Goal: Information Seeking & Learning: Learn about a topic

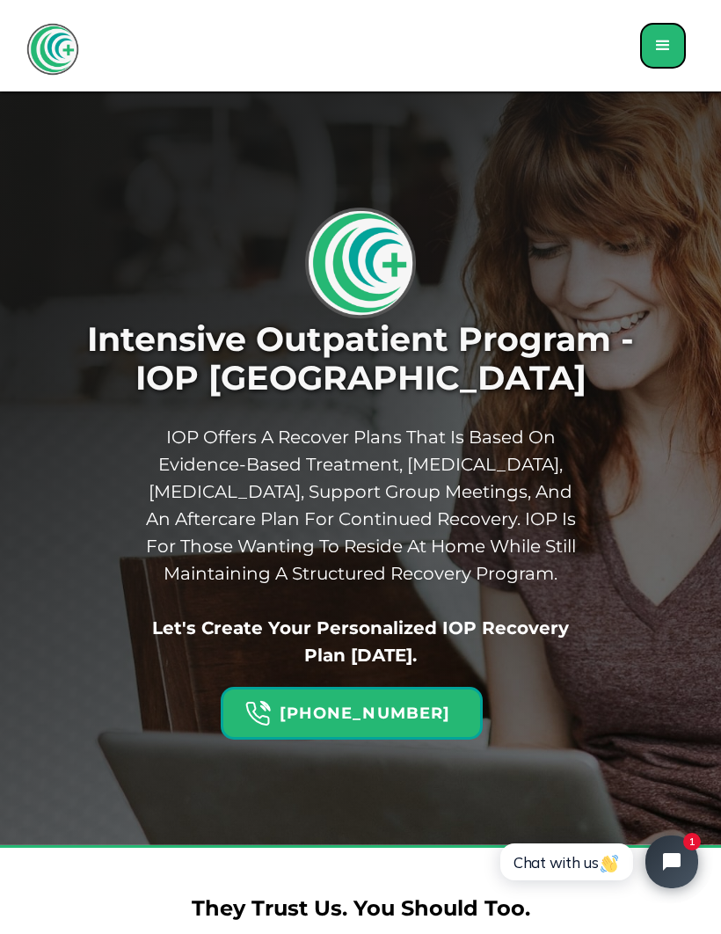
click at [659, 47] on div "menu" at bounding box center [662, 45] width 21 height 21
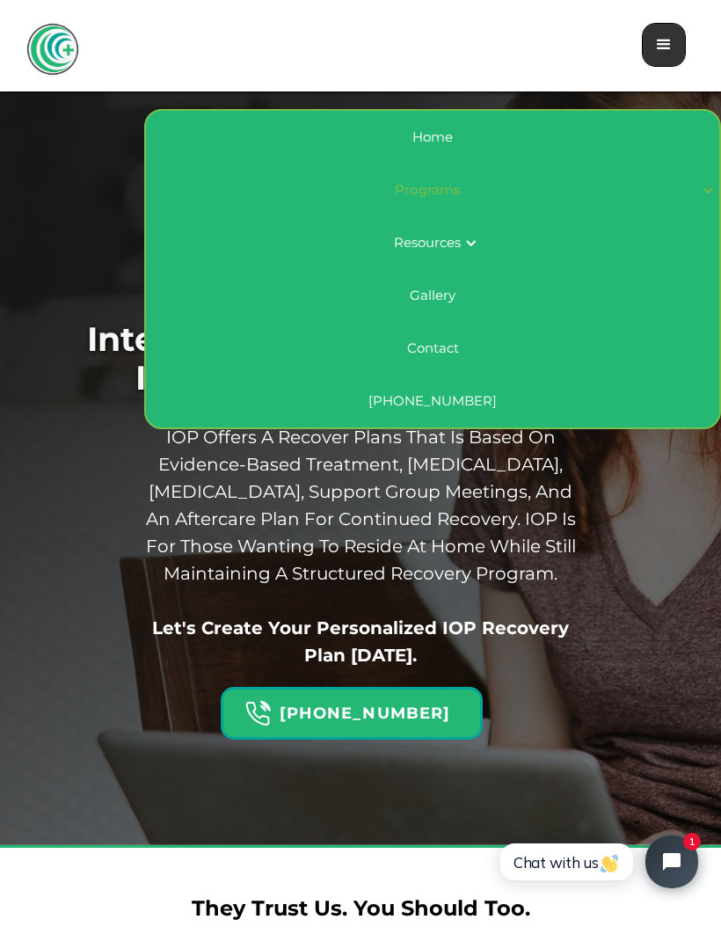
click at [436, 185] on div "Programs" at bounding box center [427, 190] width 542 height 18
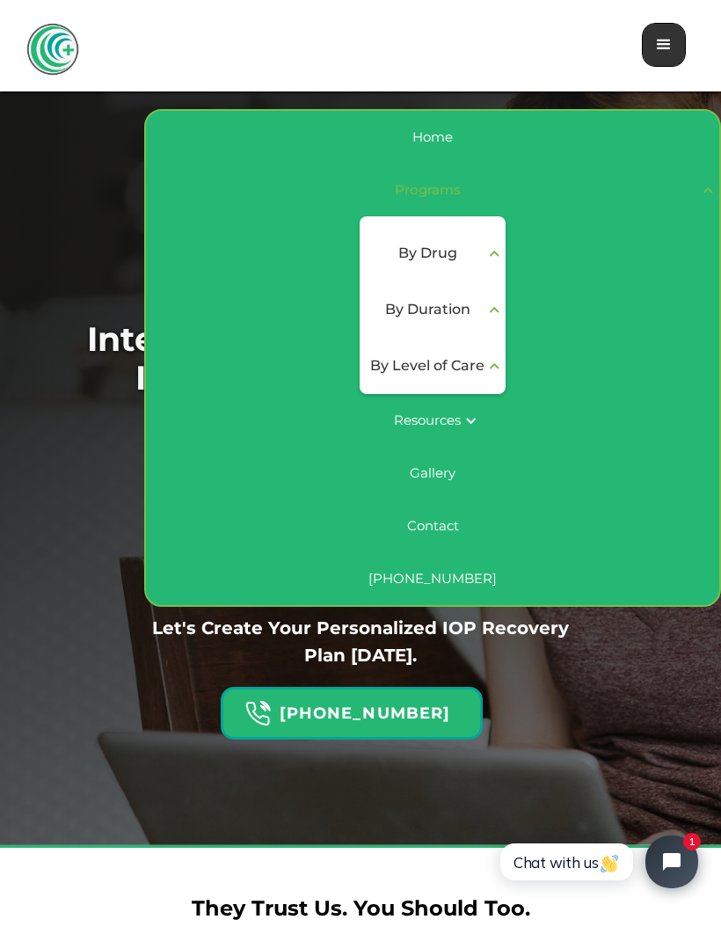
click at [472, 363] on div "By Level of Care" at bounding box center [427, 365] width 114 height 21
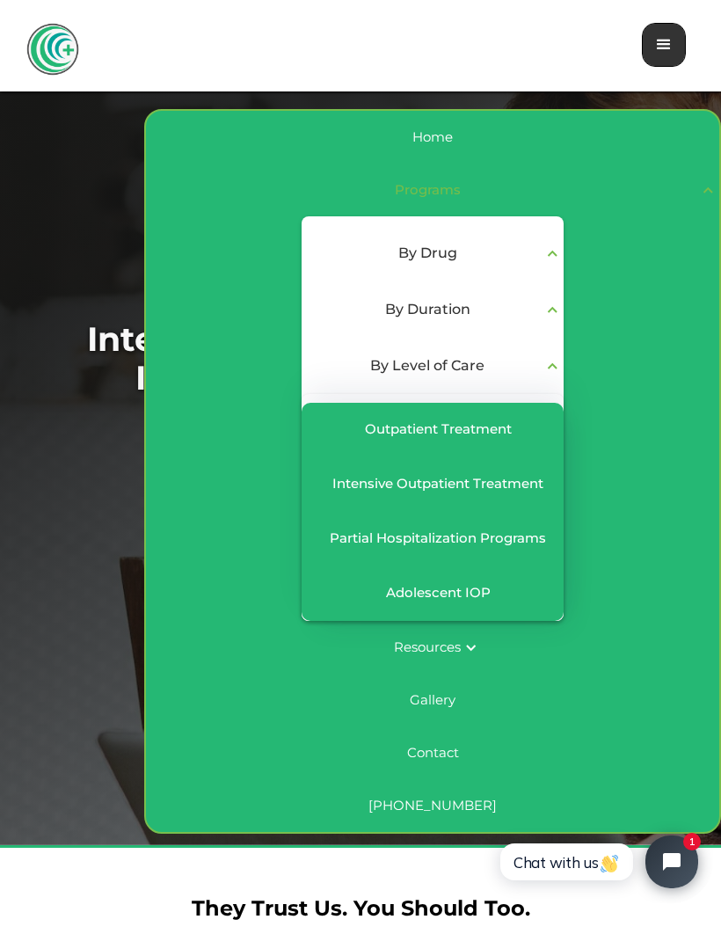
click at [370, 541] on div "Partial Hospitalization Programs" at bounding box center [438, 538] width 216 height 18
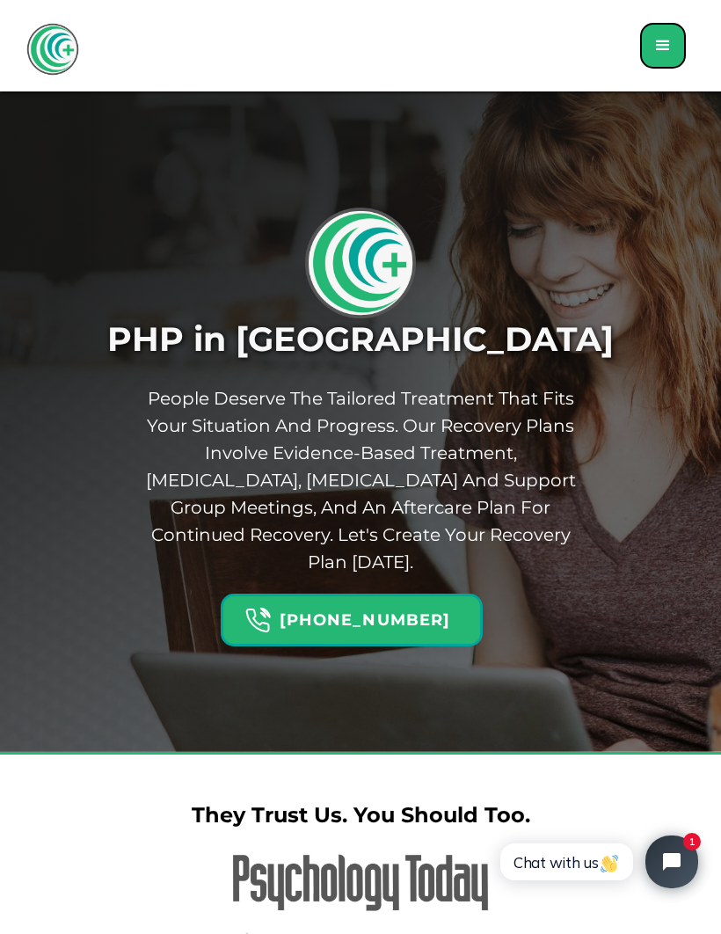
click at [652, 67] on div "menu" at bounding box center [663, 46] width 46 height 46
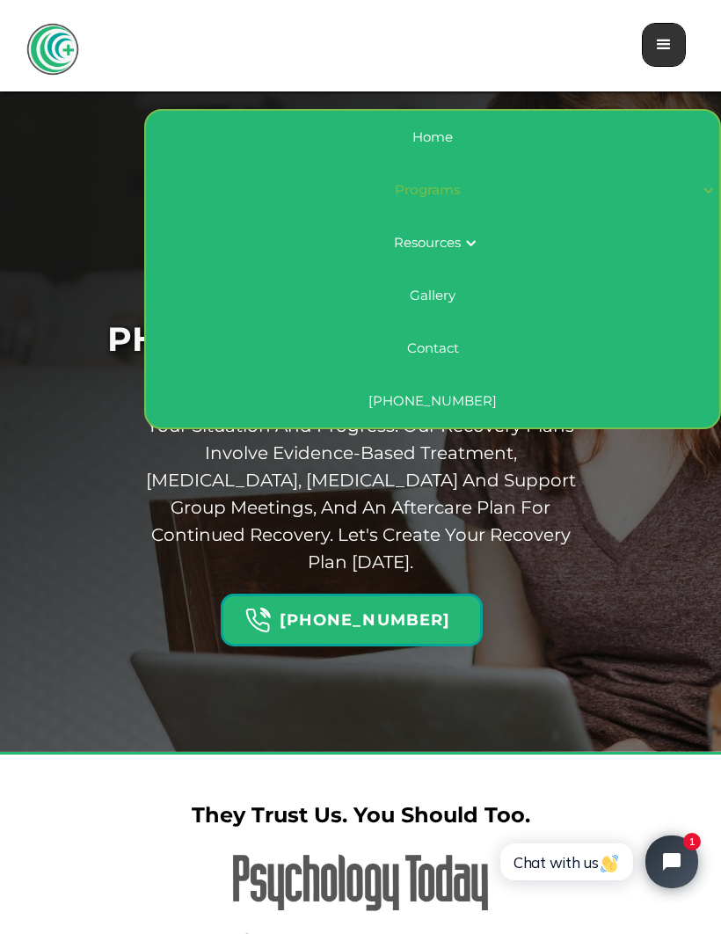
click at [428, 128] on link "Home" at bounding box center [432, 137] width 573 height 53
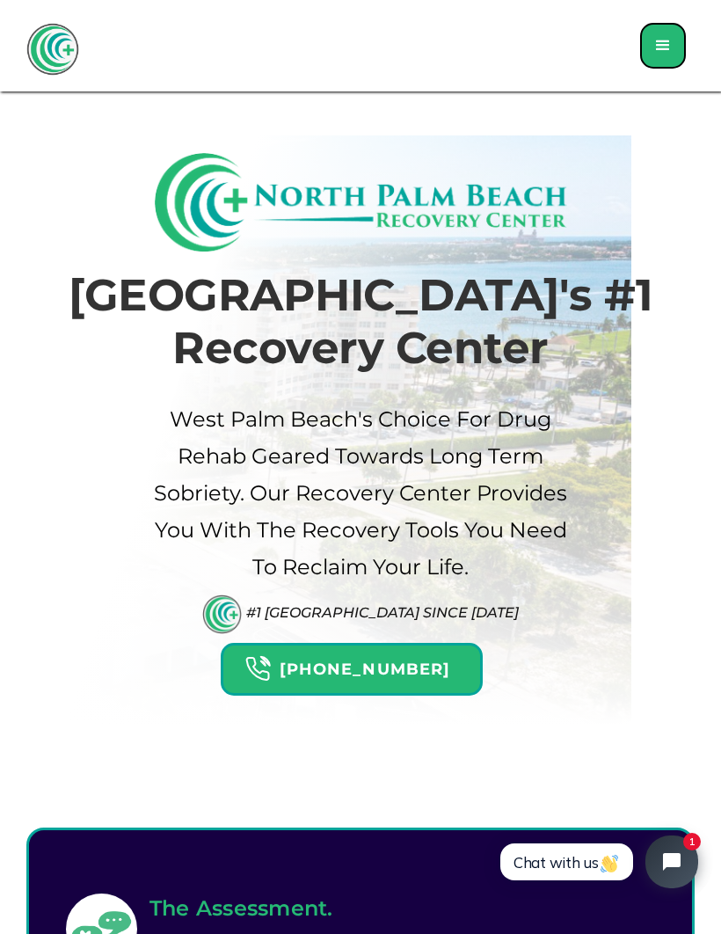
click at [659, 60] on div "menu" at bounding box center [663, 46] width 46 height 46
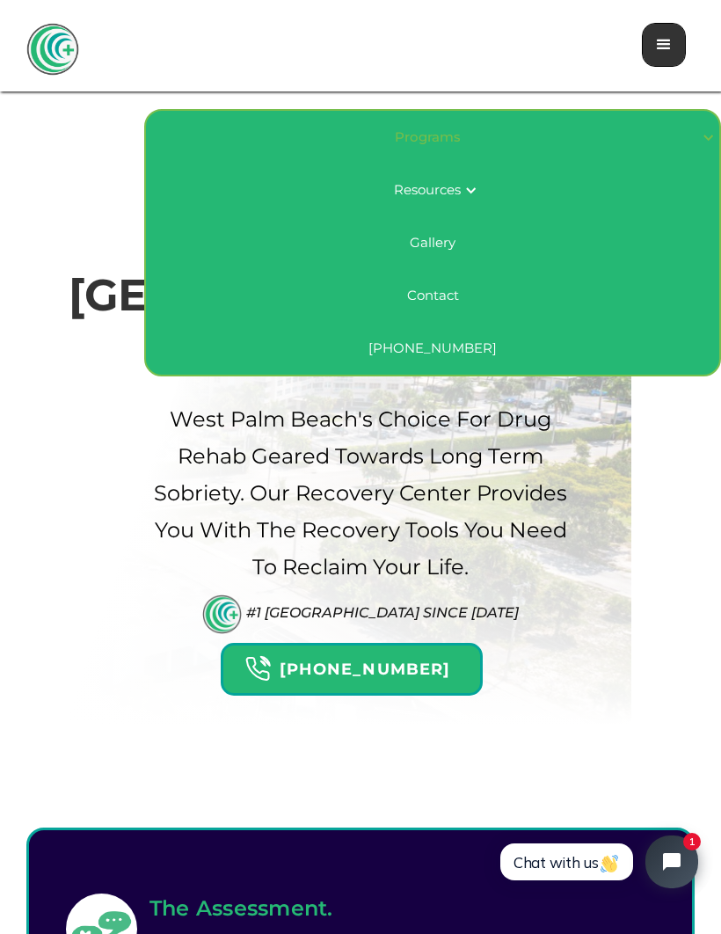
click at [414, 190] on div "Resources" at bounding box center [427, 190] width 67 height 18
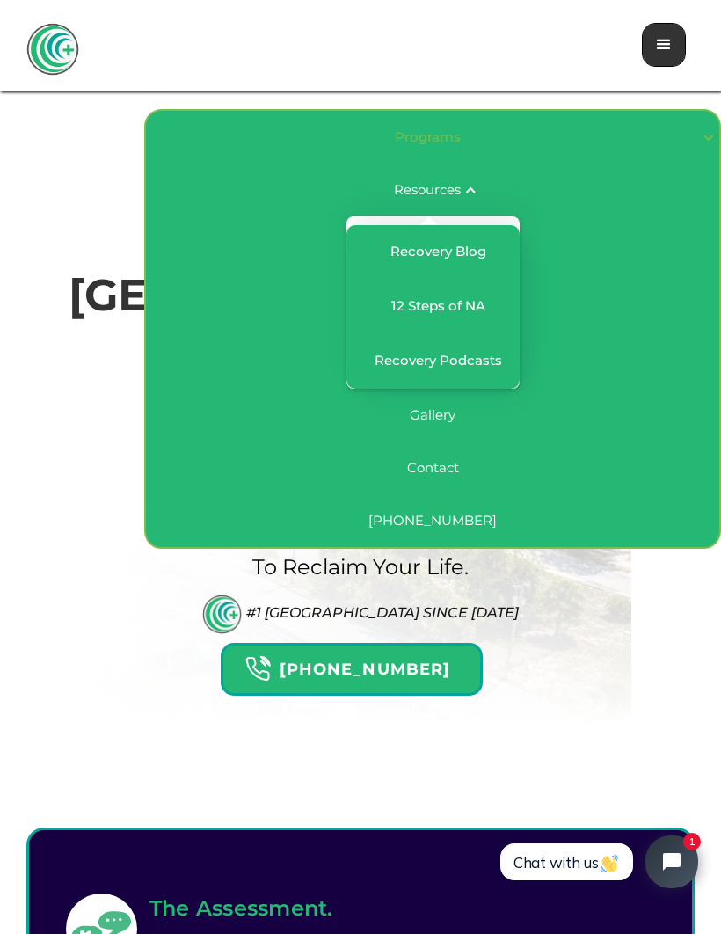
click at [431, 424] on link "Gallery" at bounding box center [432, 415] width 573 height 53
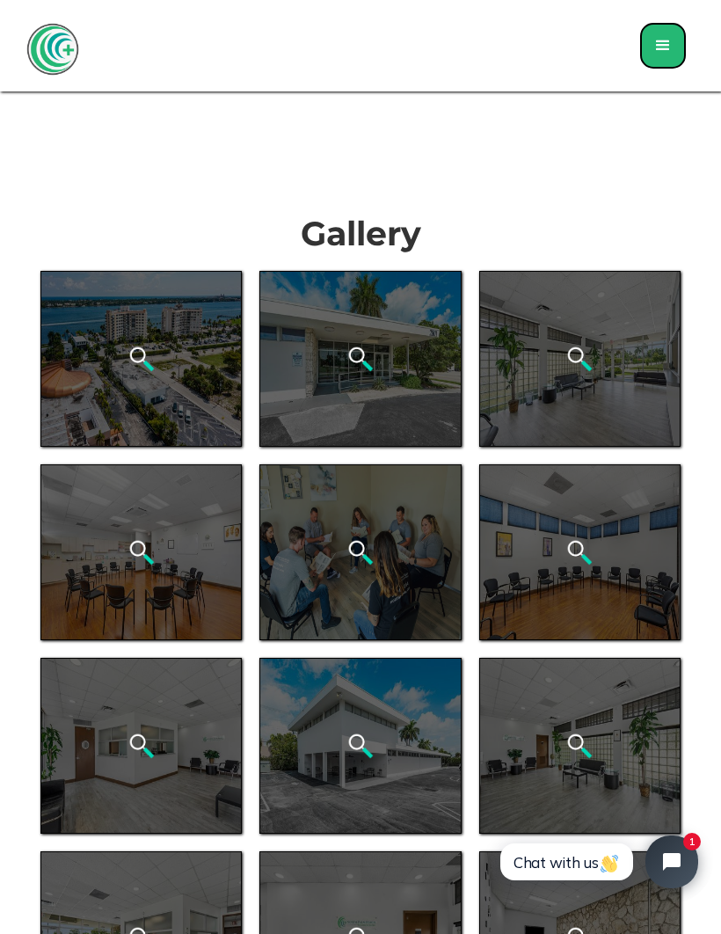
click at [668, 47] on div "menu" at bounding box center [662, 45] width 21 height 21
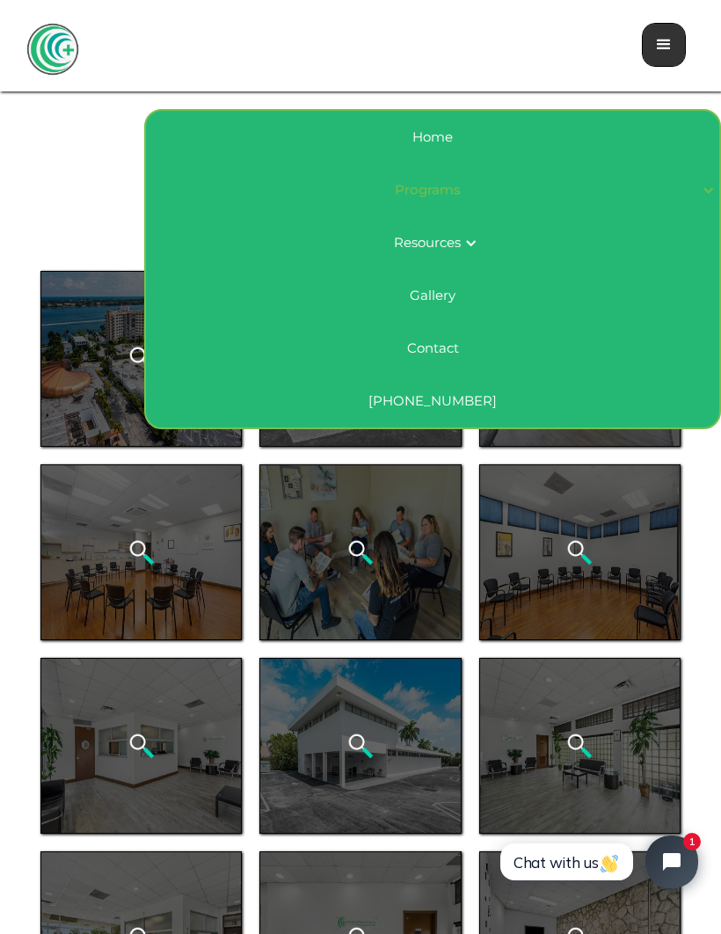
click at [435, 243] on div "Resources" at bounding box center [427, 243] width 67 height 18
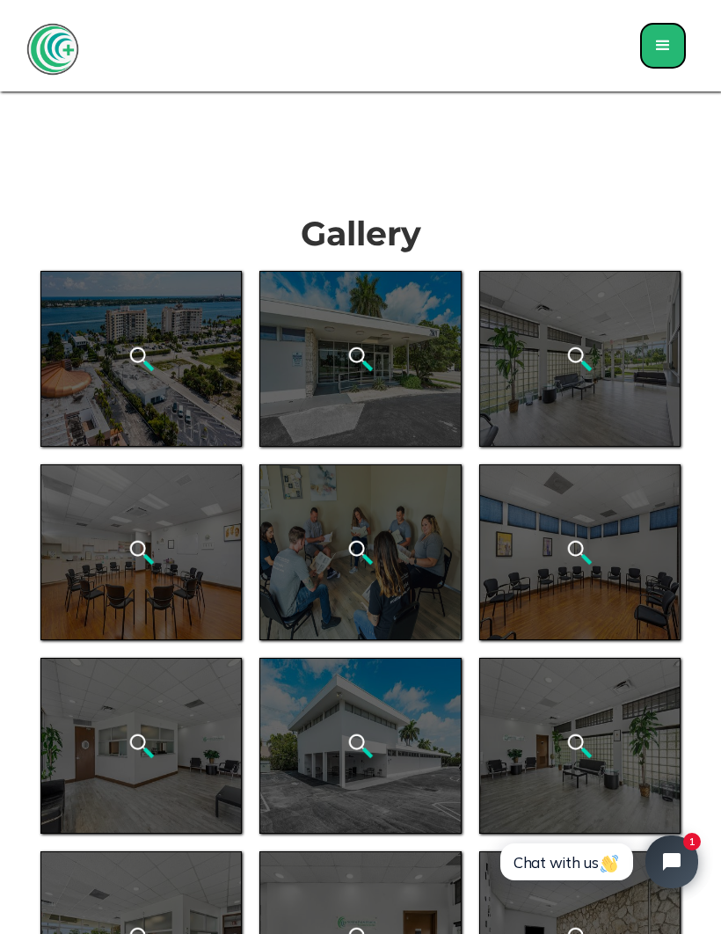
click at [659, 44] on div "menu" at bounding box center [662, 45] width 21 height 21
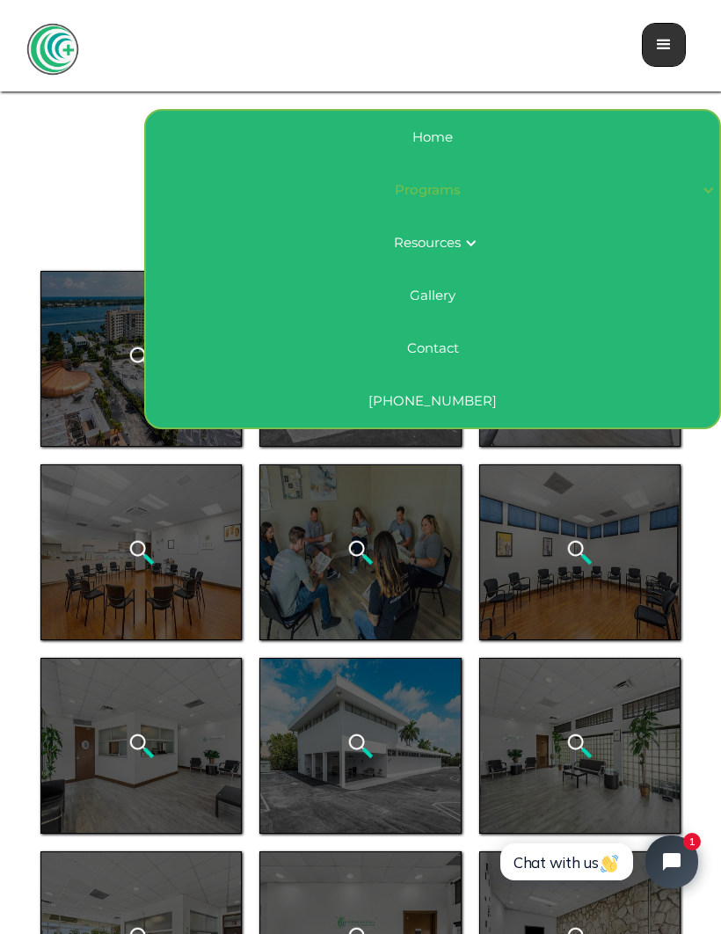
click at [420, 189] on div "Programs" at bounding box center [427, 190] width 542 height 18
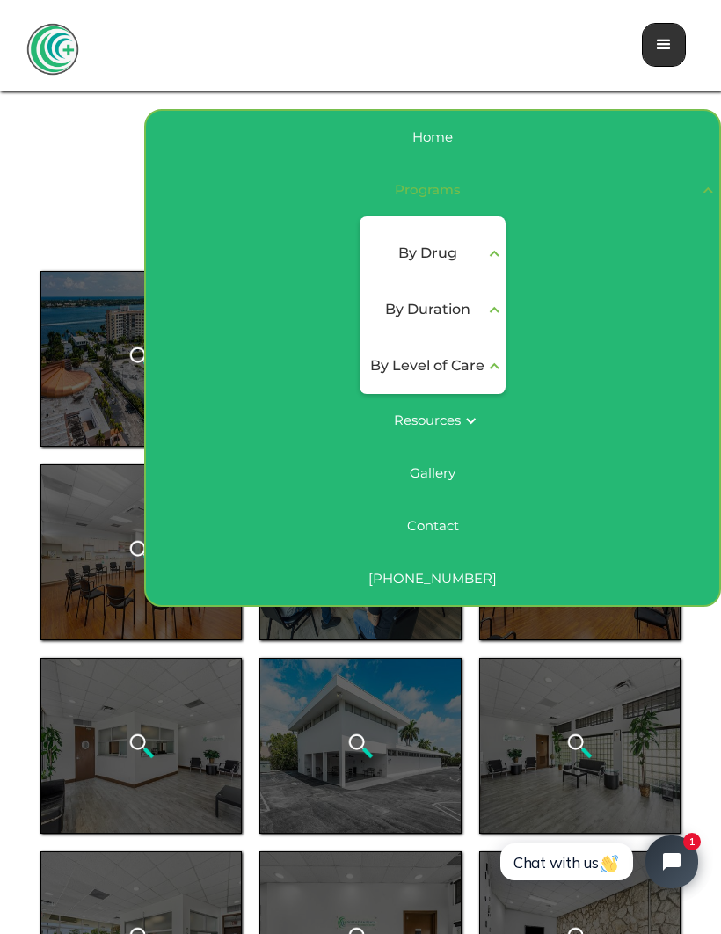
click at [389, 375] on div "By Level of Care" at bounding box center [427, 365] width 114 height 21
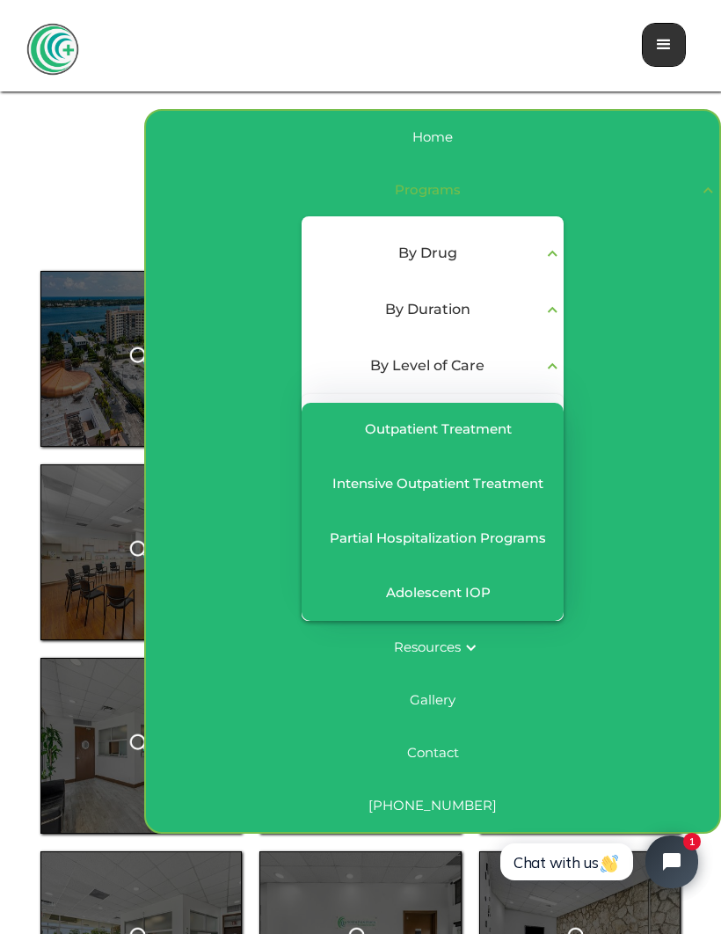
scroll to position [4, 0]
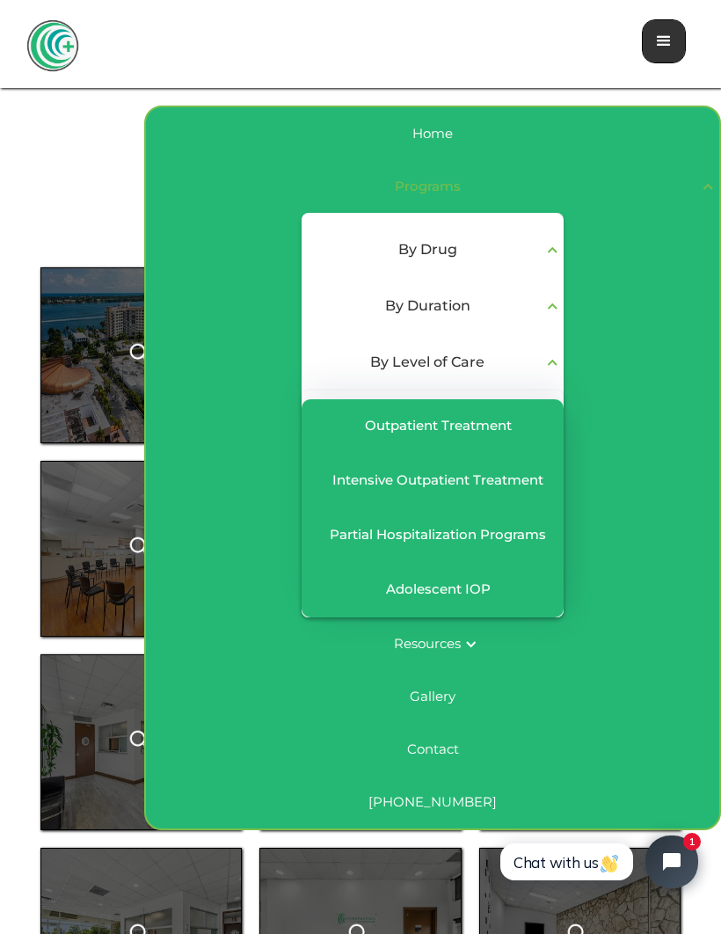
click at [345, 307] on div "By Duration" at bounding box center [427, 305] width 230 height 21
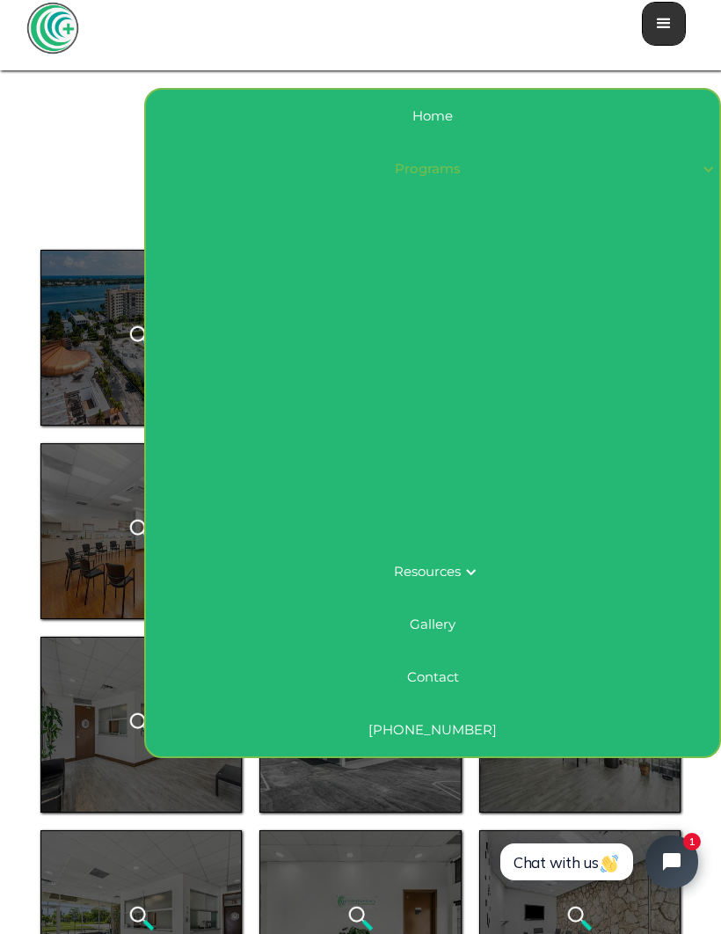
scroll to position [18, 0]
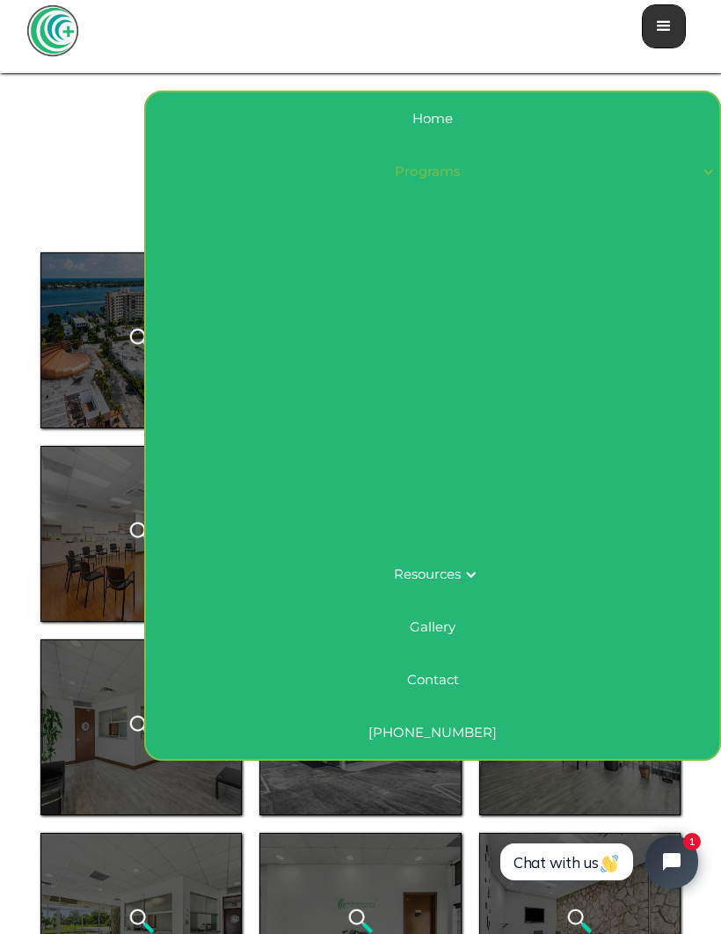
click at [427, 189] on div "Programs" at bounding box center [432, 171] width 573 height 53
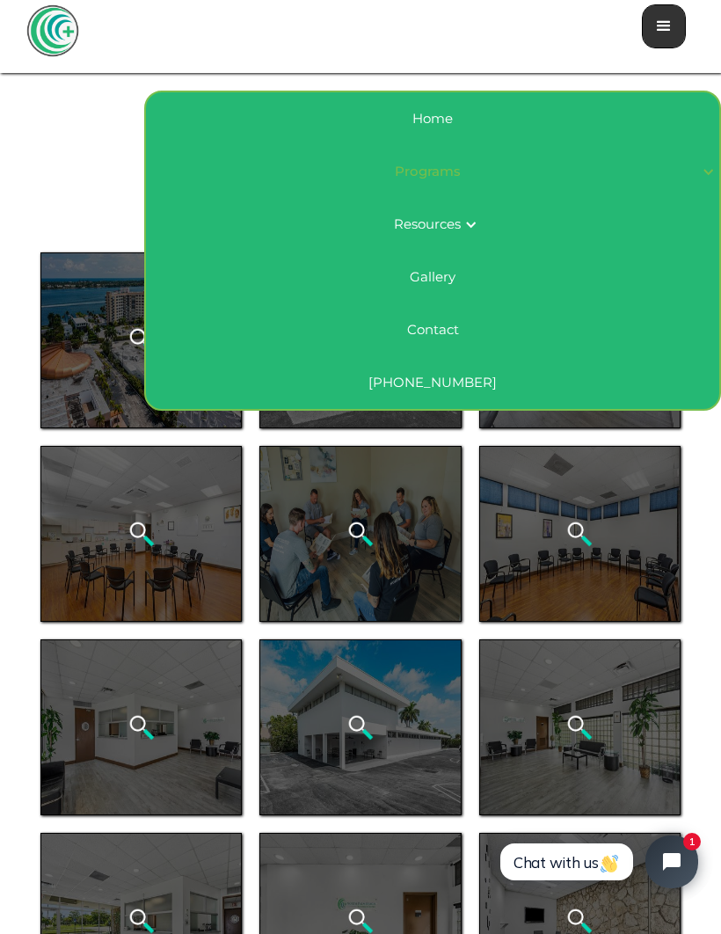
click at [402, 229] on div "Resources" at bounding box center [427, 224] width 67 height 18
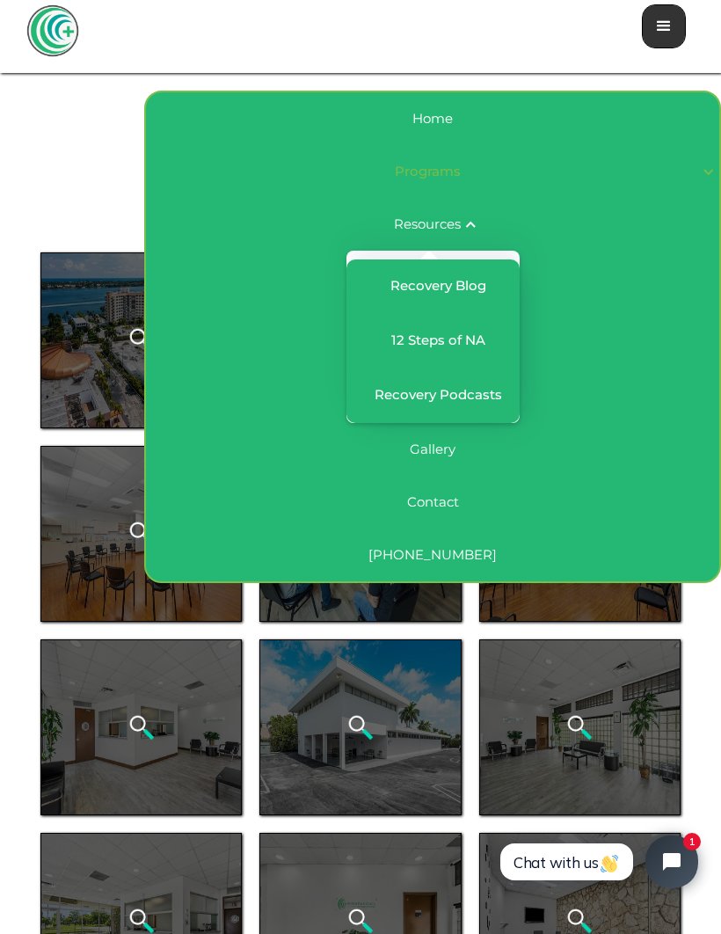
click at [225, 273] on div "Resources Recovery Blog 12 Steps of NA Recovery Podcasts" at bounding box center [432, 310] width 573 height 225
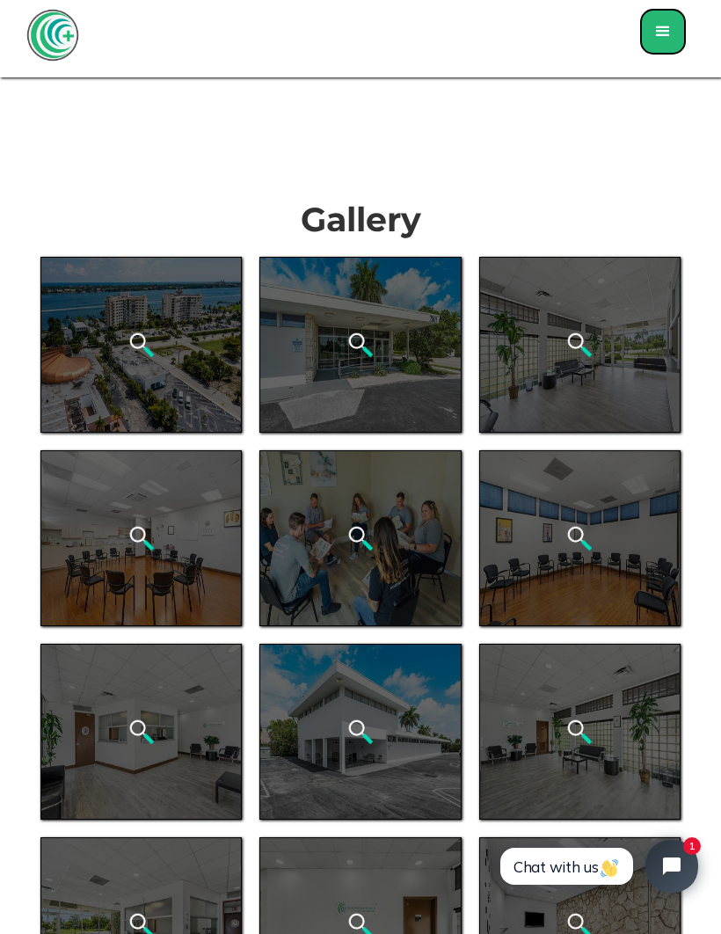
scroll to position [0, 0]
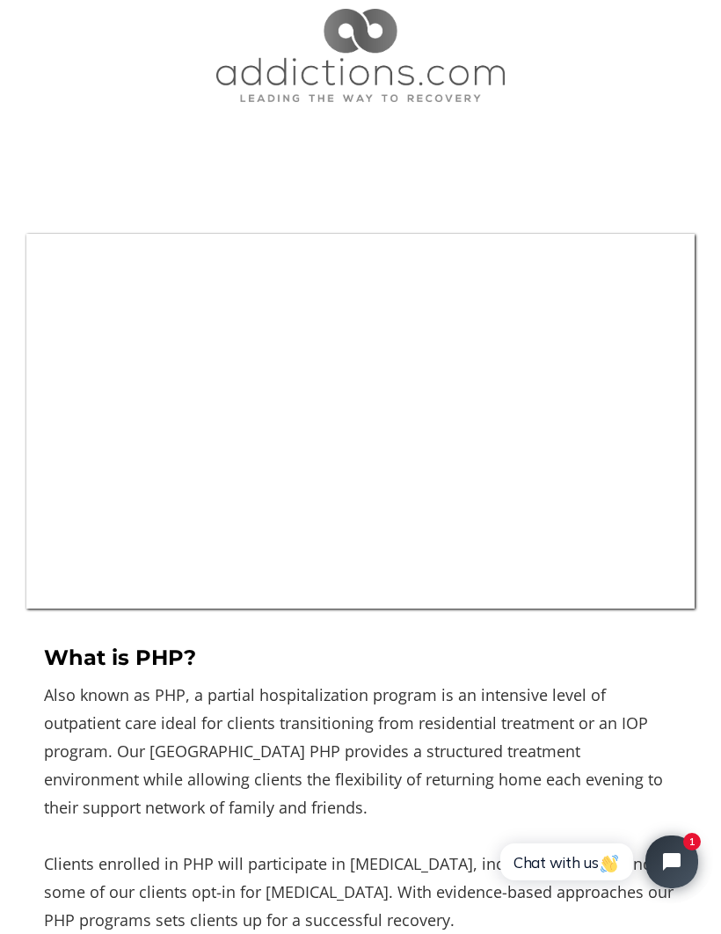
scroll to position [1087, 0]
